Goal: Navigation & Orientation: Find specific page/section

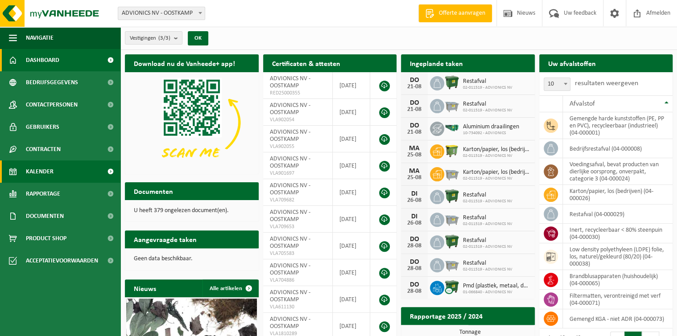
click at [35, 165] on span "Kalender" at bounding box center [40, 172] width 28 height 22
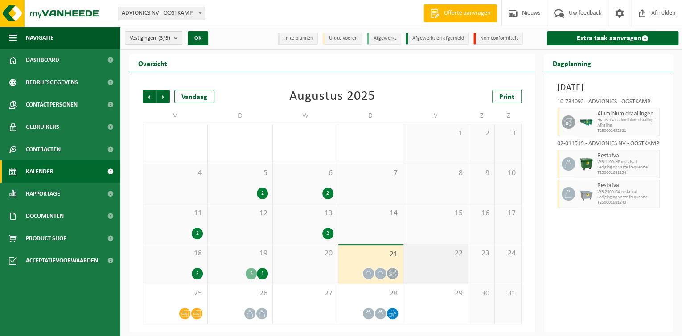
click at [422, 272] on div "22" at bounding box center [436, 264] width 65 height 40
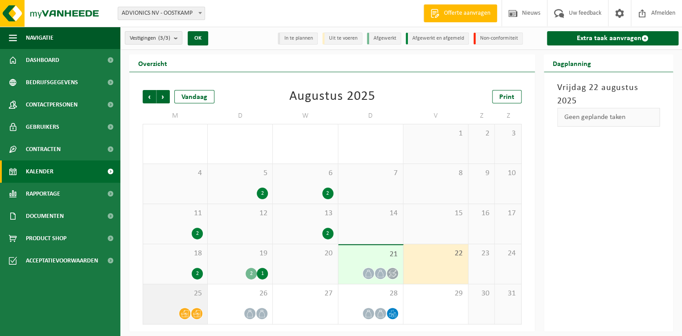
click at [173, 298] on span "25" at bounding box center [175, 294] width 55 height 10
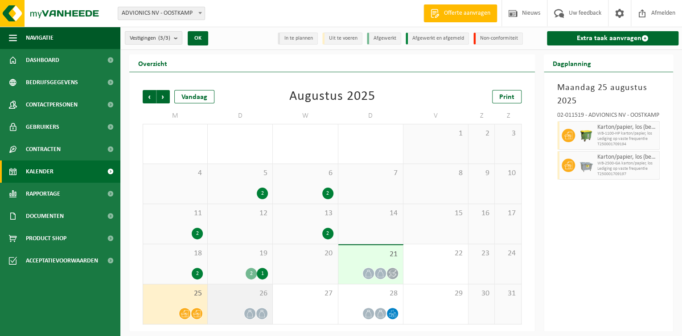
click at [228, 298] on div "26" at bounding box center [240, 304] width 65 height 40
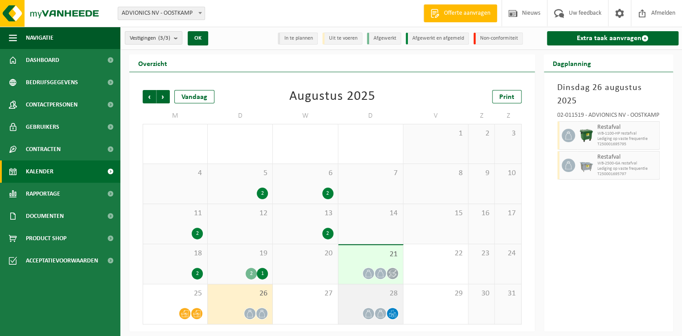
click at [365, 298] on span "28" at bounding box center [371, 294] width 56 height 10
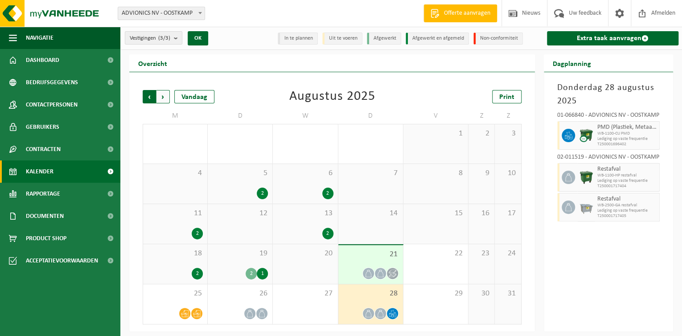
click at [165, 99] on span "Volgende" at bounding box center [163, 96] width 13 height 13
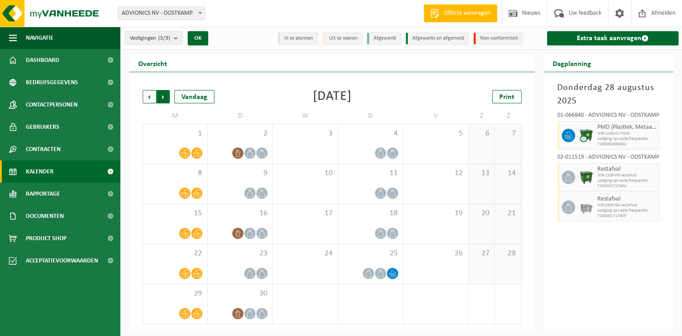
click at [146, 96] on span "Vorige" at bounding box center [149, 96] width 13 height 13
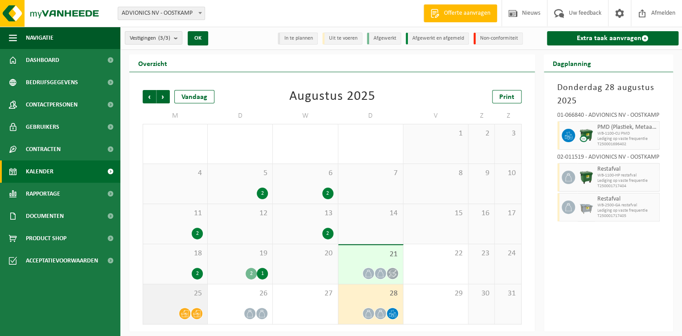
click at [176, 302] on div "25" at bounding box center [175, 304] width 64 height 40
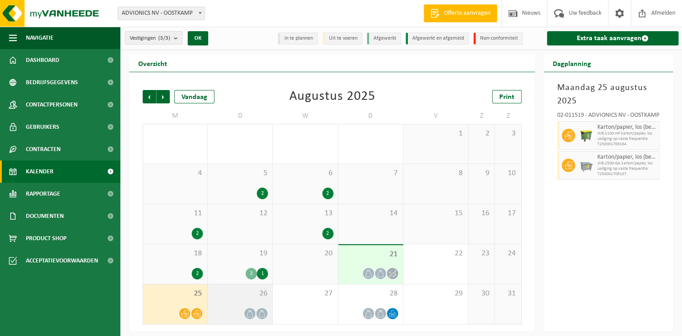
click at [226, 297] on span "26" at bounding box center [240, 294] width 56 height 10
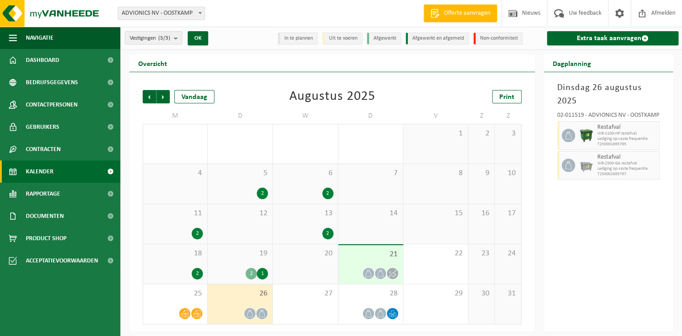
click at [237, 264] on div "19 2 1" at bounding box center [240, 264] width 65 height 40
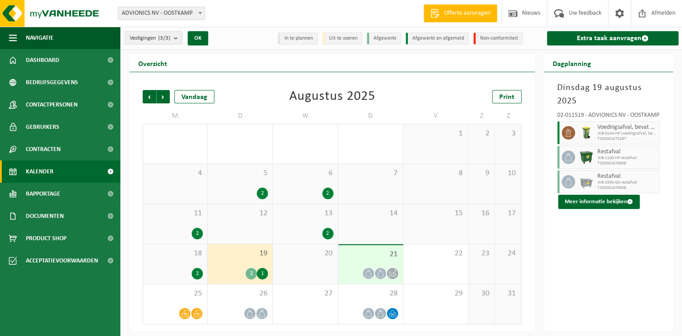
click at [301, 266] on div "20" at bounding box center [305, 264] width 65 height 40
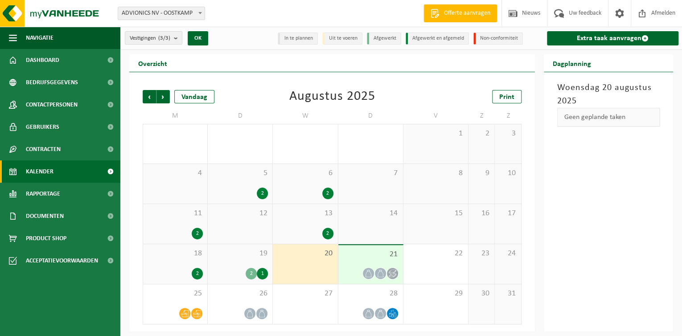
click at [362, 259] on div "21" at bounding box center [370, 264] width 65 height 39
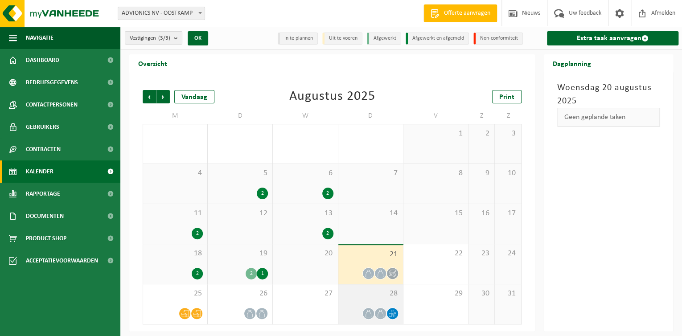
click at [379, 313] on icon at bounding box center [381, 314] width 8 height 8
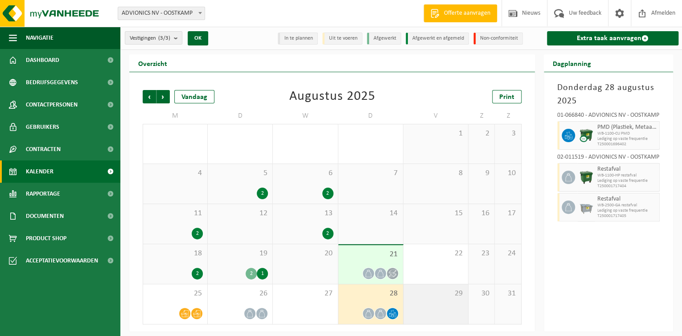
click at [432, 305] on div "29" at bounding box center [436, 304] width 65 height 40
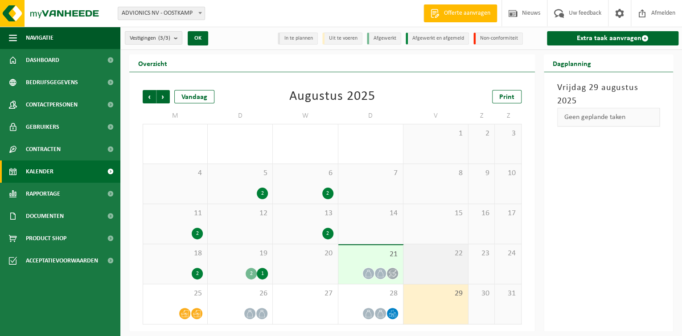
click at [435, 281] on div "22" at bounding box center [436, 264] width 65 height 40
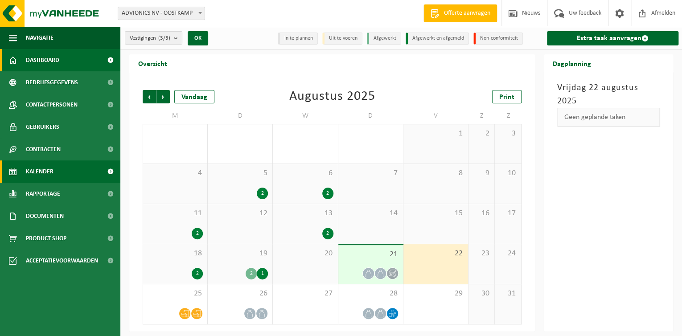
click at [33, 54] on span "Dashboard" at bounding box center [42, 60] width 33 height 22
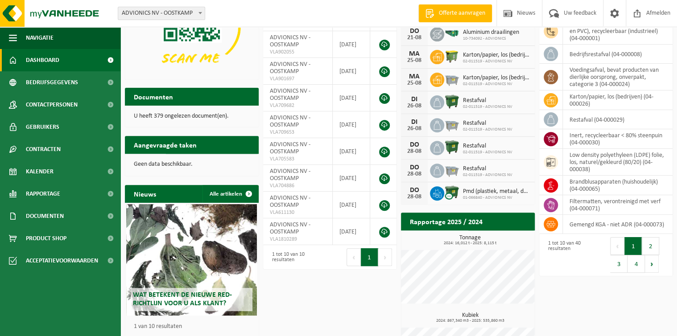
scroll to position [148, 0]
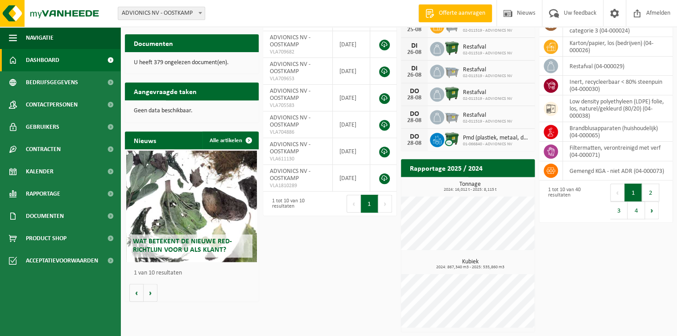
click at [30, 300] on ul "Navigatie Offerte aanvragen Nieuws Uw feedback Afmelden Dashboard Bedrijfsgegev…" at bounding box center [60, 181] width 120 height 309
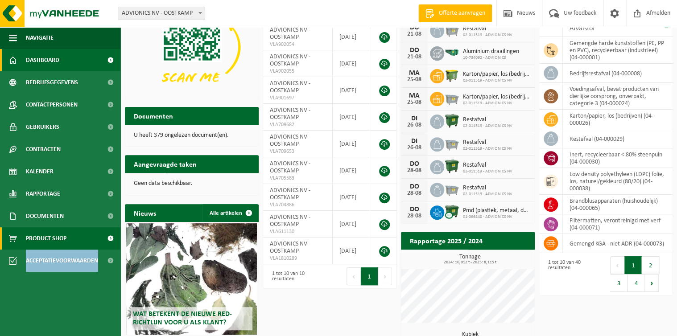
scroll to position [0, 0]
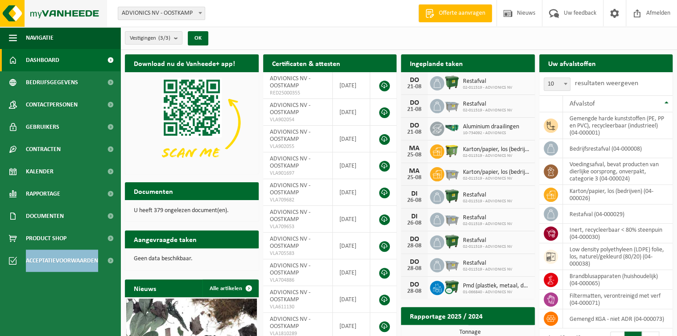
click at [45, 16] on img at bounding box center [53, 13] width 107 height 27
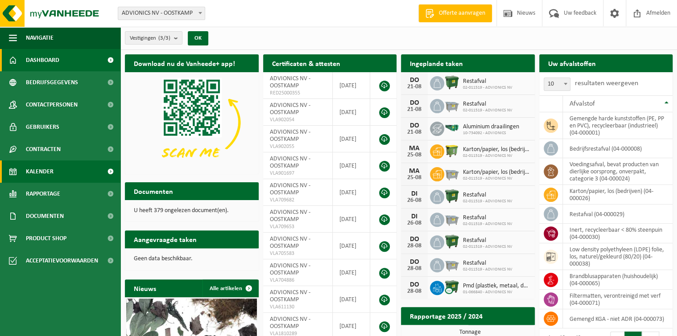
click at [48, 176] on span "Kalender" at bounding box center [40, 172] width 28 height 22
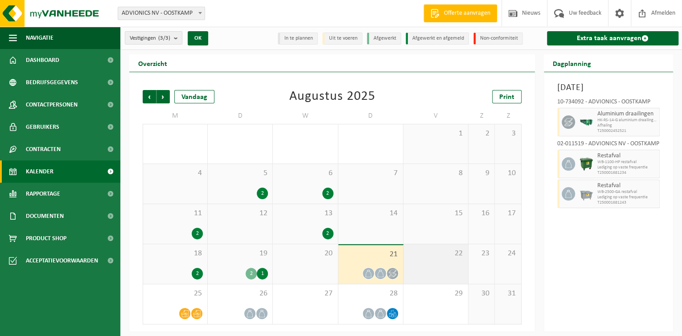
click at [435, 275] on div "22" at bounding box center [436, 264] width 65 height 40
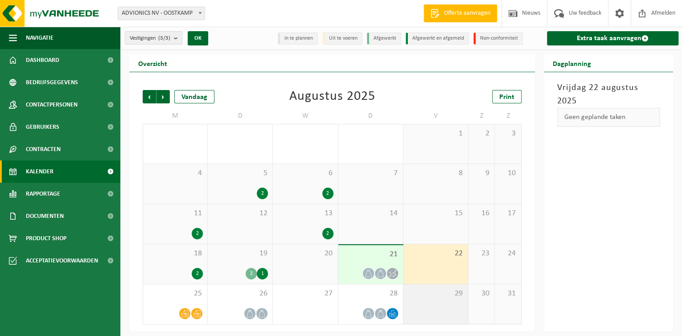
click at [430, 302] on div "29" at bounding box center [436, 304] width 65 height 40
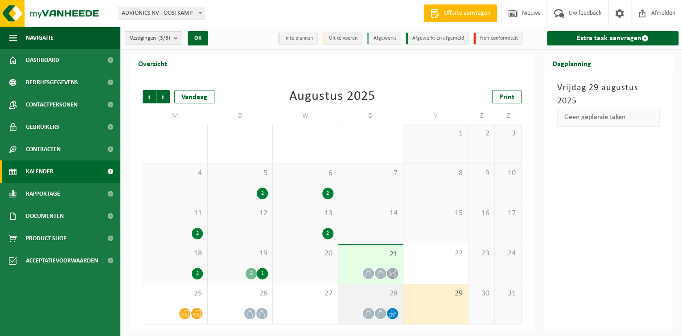
click at [381, 308] on div at bounding box center [381, 314] width 12 height 12
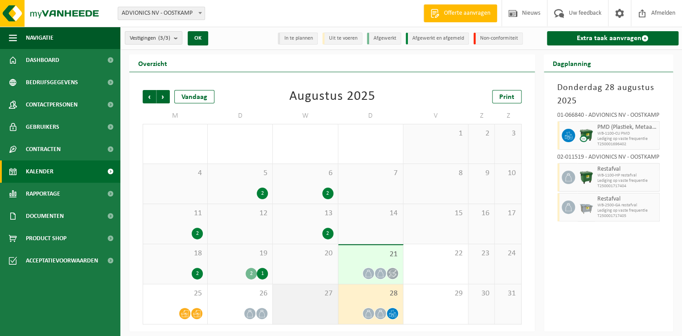
click at [313, 309] on div "27" at bounding box center [305, 304] width 65 height 40
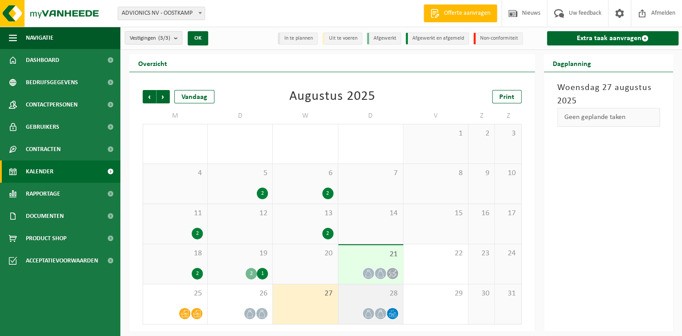
click at [354, 303] on div "28" at bounding box center [370, 304] width 65 height 40
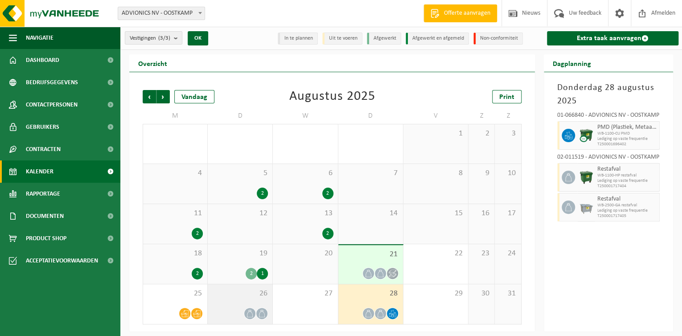
click at [253, 310] on icon at bounding box center [250, 314] width 8 height 8
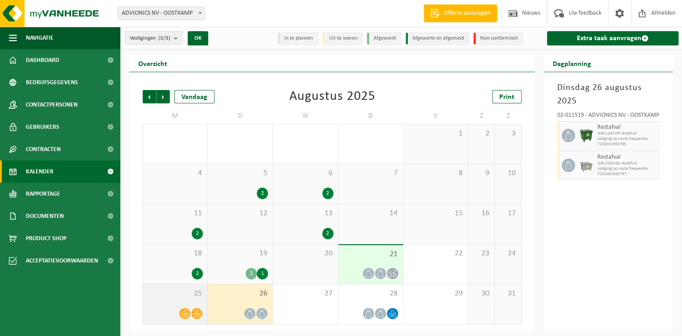
click at [187, 300] on div "25" at bounding box center [175, 304] width 64 height 40
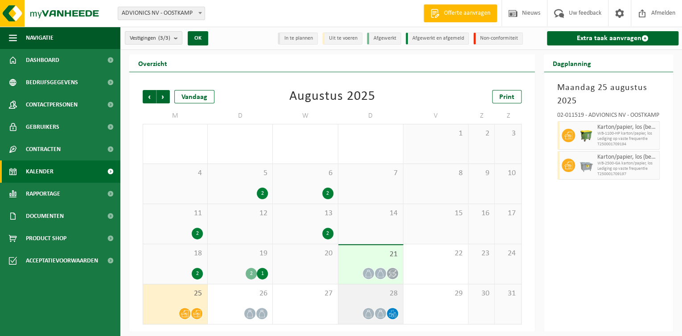
click at [359, 291] on span "28" at bounding box center [371, 294] width 56 height 10
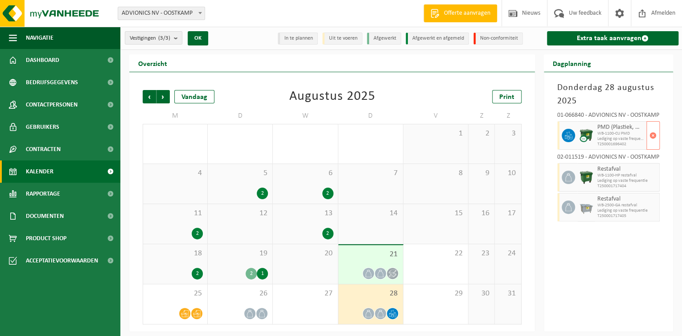
click at [625, 137] on span "Lediging op vaste frequentie" at bounding box center [621, 138] width 47 height 5
drag, startPoint x: 625, startPoint y: 137, endPoint x: 573, endPoint y: 89, distance: 71.6
click at [573, 89] on h3 "Donderdag 28 augustus 2025" at bounding box center [608, 94] width 103 height 27
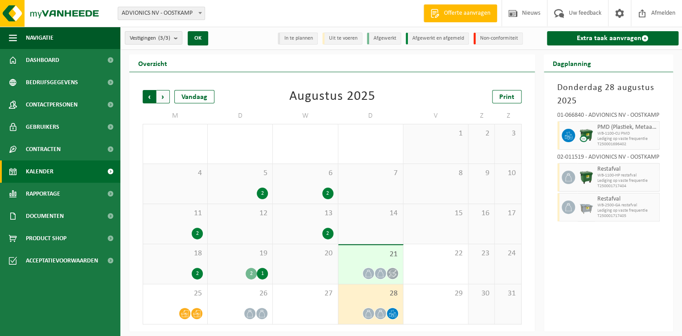
click at [161, 94] on span "Volgende" at bounding box center [163, 96] width 13 height 13
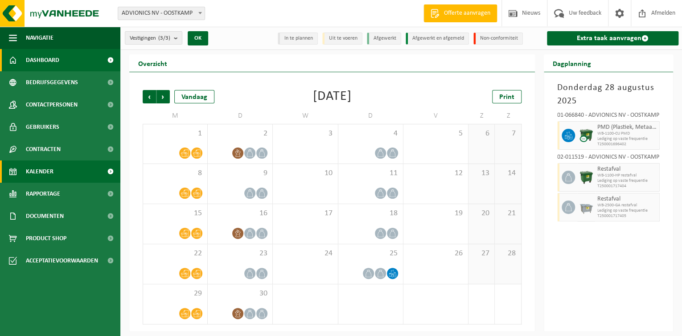
click at [51, 57] on span "Dashboard" at bounding box center [42, 60] width 33 height 22
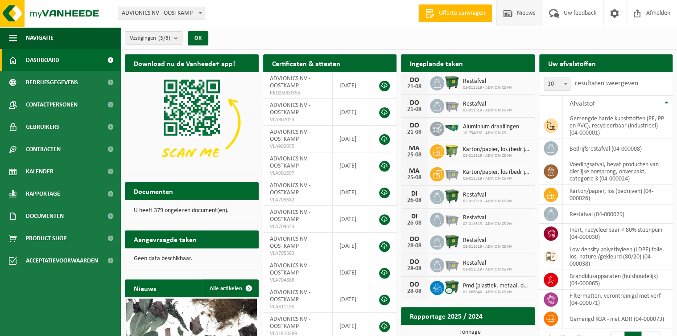
click at [526, 16] on span "Nieuws" at bounding box center [526, 13] width 23 height 26
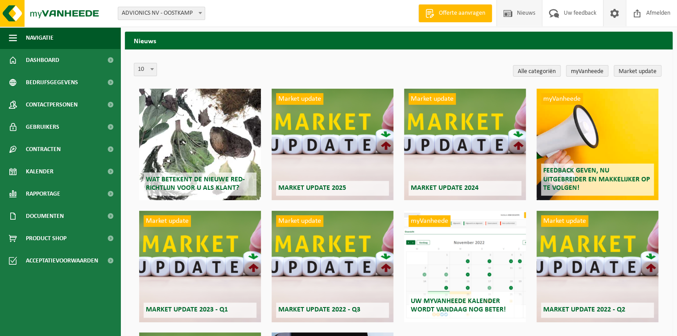
click at [614, 12] on span at bounding box center [614, 13] width 13 height 26
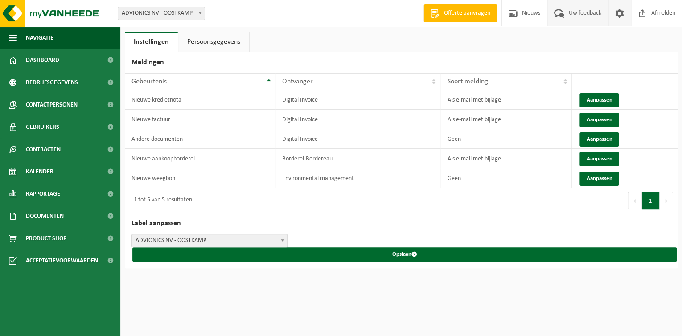
click at [564, 16] on span at bounding box center [559, 13] width 15 height 26
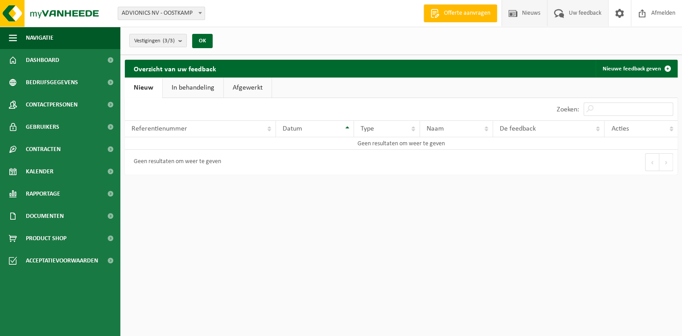
click at [514, 15] on span at bounding box center [513, 13] width 13 height 26
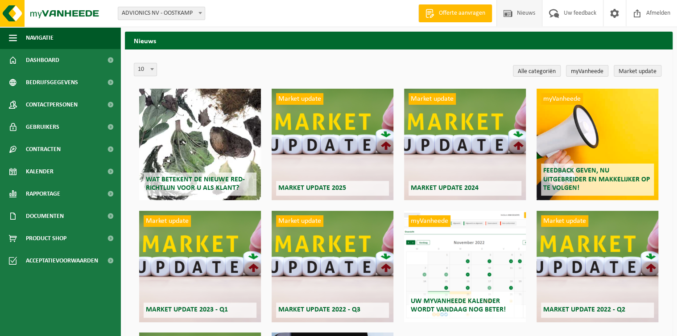
click at [476, 18] on link "Offerte aanvragen" at bounding box center [455, 13] width 74 height 18
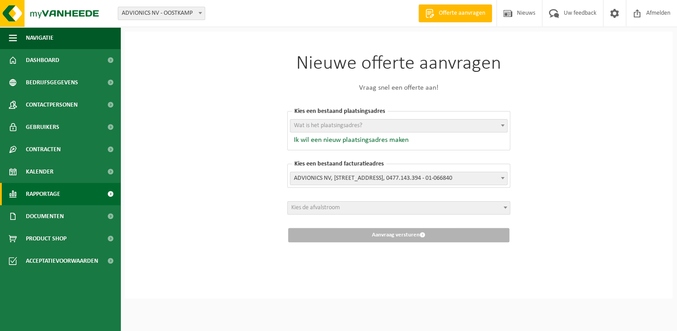
click at [62, 194] on link "Rapportage" at bounding box center [60, 194] width 120 height 22
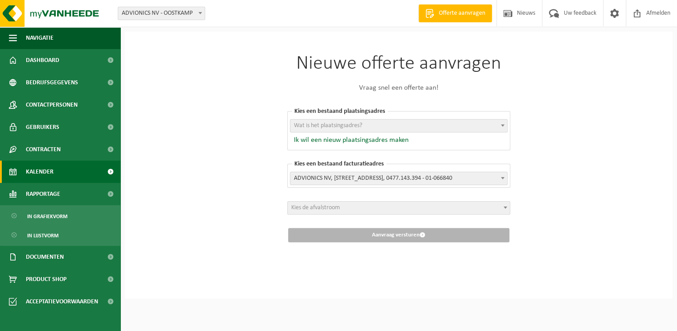
click at [60, 173] on link "Kalender" at bounding box center [60, 172] width 120 height 22
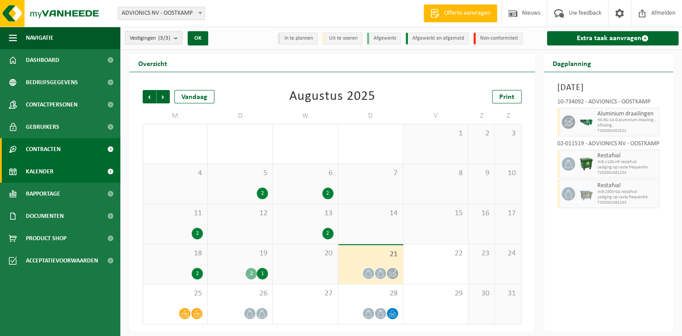
click at [54, 148] on span "Contracten" at bounding box center [43, 149] width 35 height 22
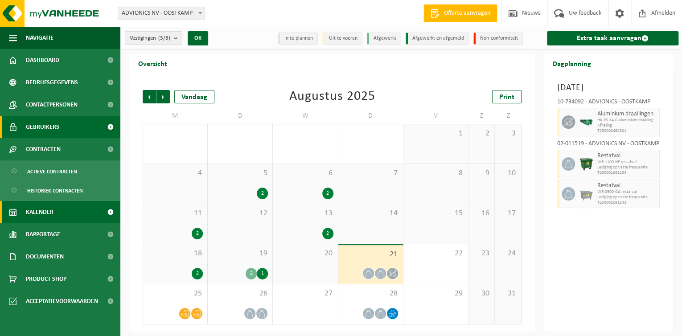
click at [54, 132] on span "Gebruikers" at bounding box center [42, 127] width 33 height 22
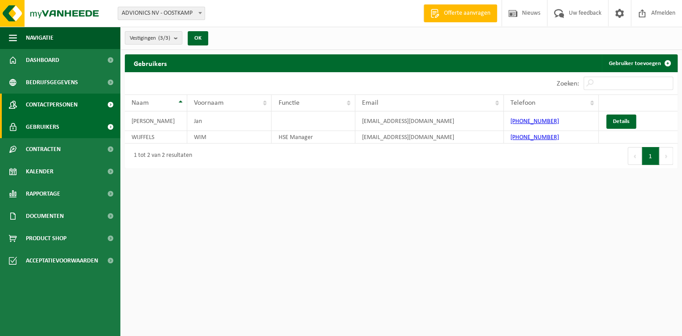
click at [57, 105] on span "Contactpersonen" at bounding box center [52, 105] width 52 height 22
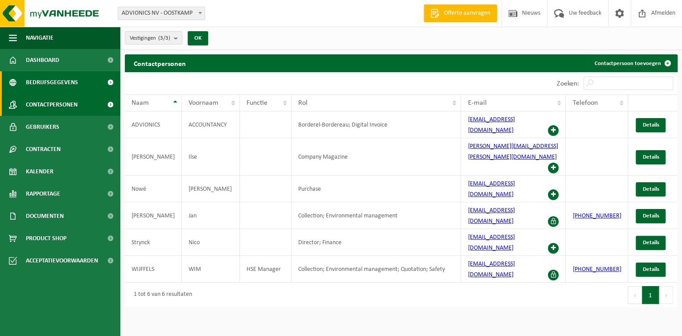
click at [59, 86] on span "Bedrijfsgegevens" at bounding box center [52, 82] width 52 height 22
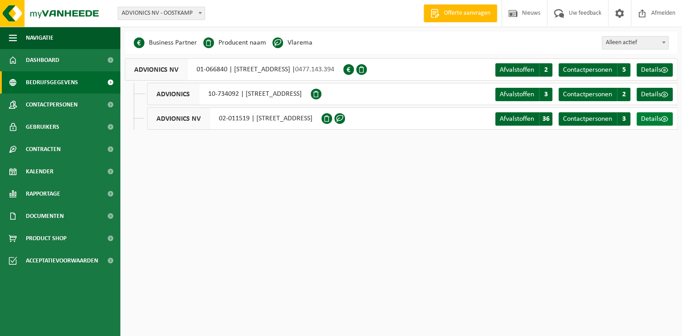
click at [656, 120] on span "Details" at bounding box center [651, 118] width 20 height 7
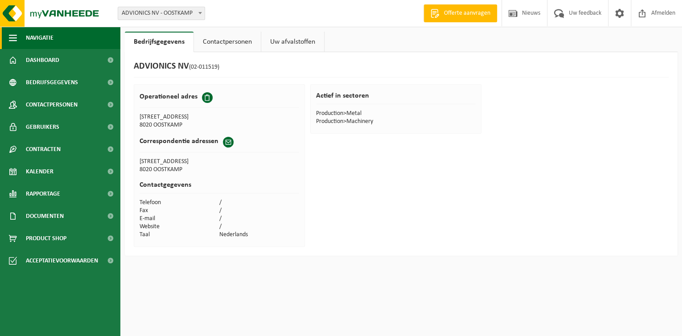
click at [20, 32] on button "Navigatie" at bounding box center [60, 38] width 120 height 22
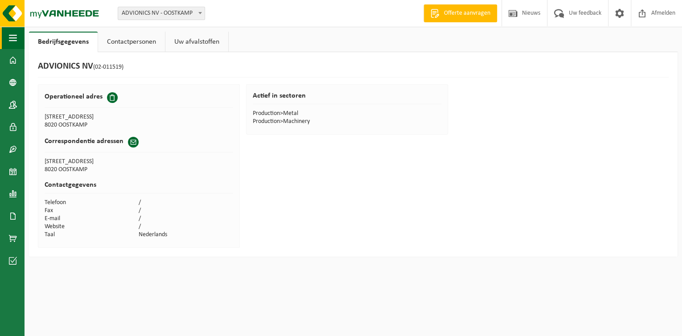
click at [20, 32] on button "Navigatie" at bounding box center [12, 38] width 25 height 22
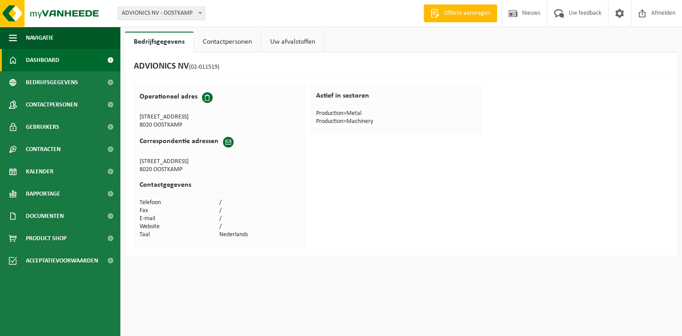
click at [19, 54] on link "Dashboard" at bounding box center [60, 60] width 120 height 22
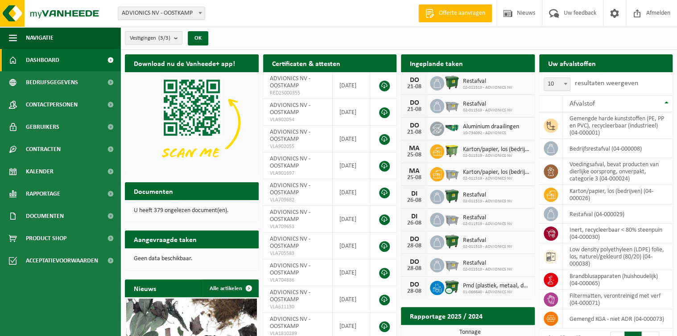
click at [108, 59] on span at bounding box center [110, 60] width 20 height 22
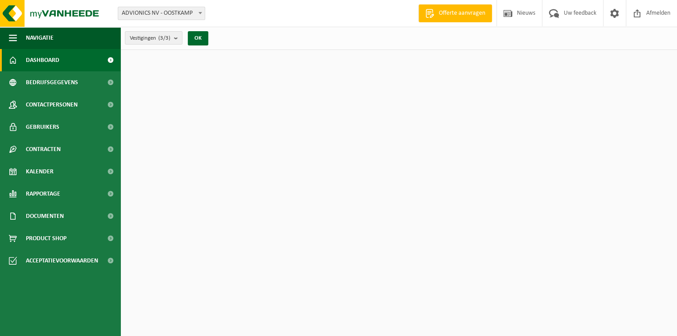
click at [111, 62] on span at bounding box center [110, 60] width 20 height 22
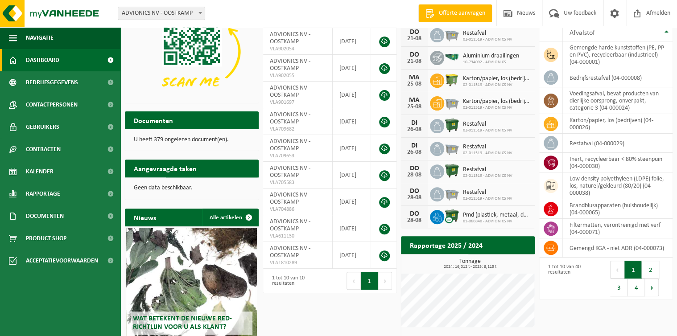
scroll to position [71, 0]
